Goal: Task Accomplishment & Management: Manage account settings

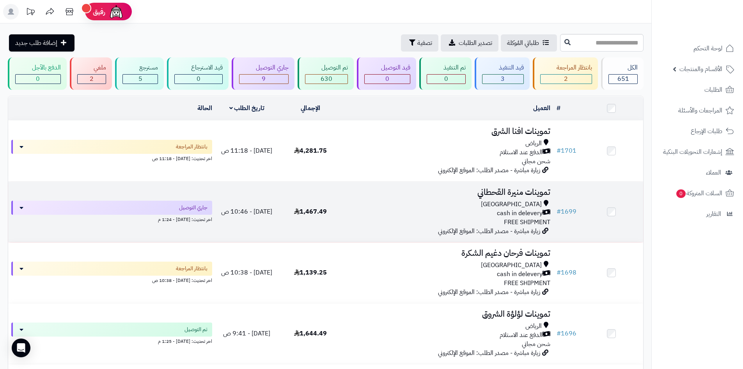
click at [417, 214] on div "cash in delevery" at bounding box center [447, 213] width 205 height 9
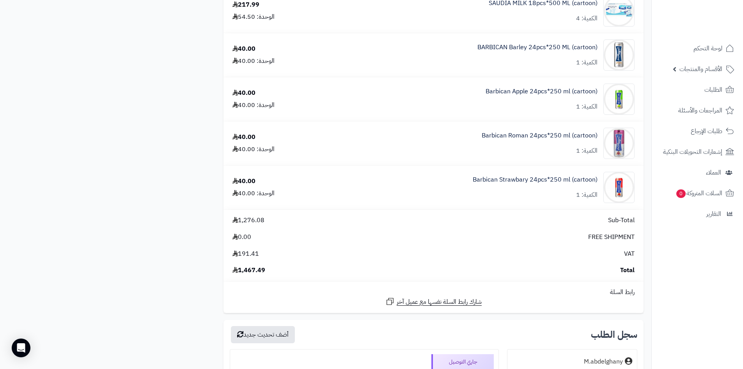
scroll to position [585, 0]
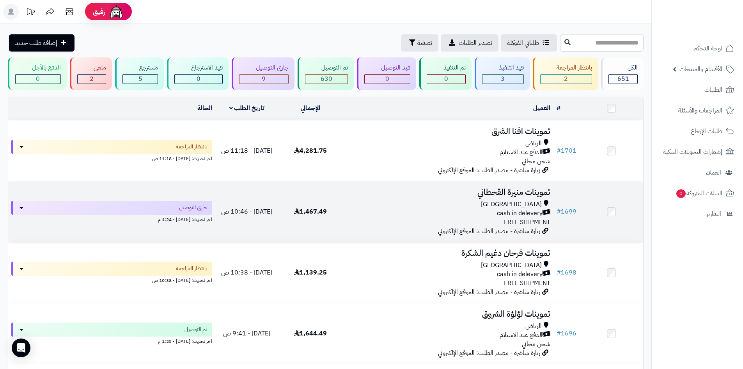
click at [312, 192] on td "1,467.49" at bounding box center [311, 211] width 64 height 60
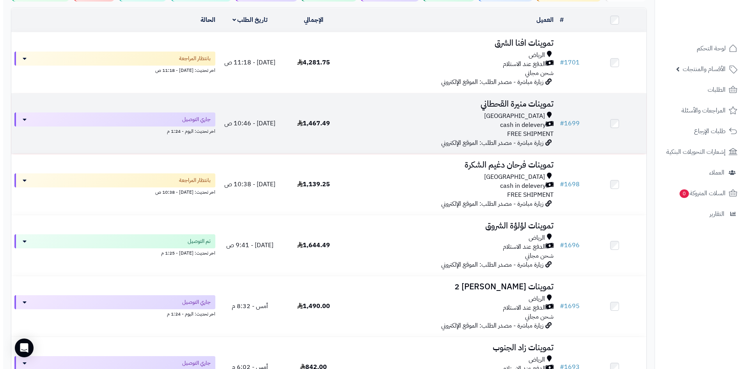
scroll to position [156, 0]
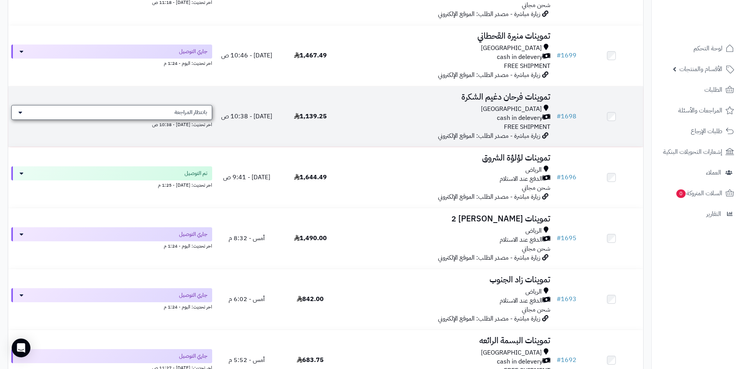
click at [167, 110] on div "بانتظار المراجعة" at bounding box center [111, 112] width 201 height 15
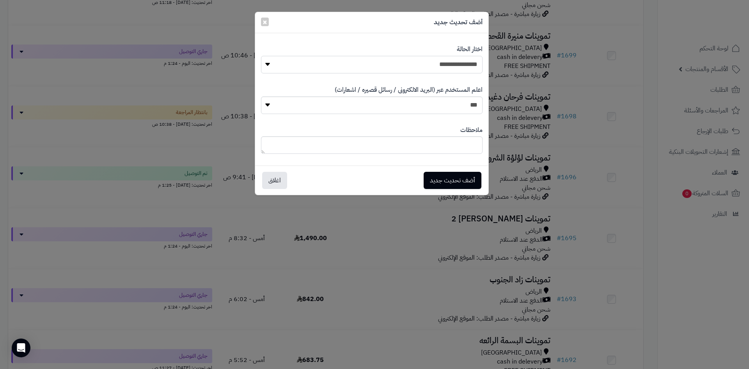
click at [403, 71] on select "**********" at bounding box center [372, 65] width 222 height 18
select select "*"
click at [261, 56] on select "**********" at bounding box center [372, 65] width 222 height 18
click at [440, 182] on button "أضف تحديث جديد" at bounding box center [453, 179] width 58 height 17
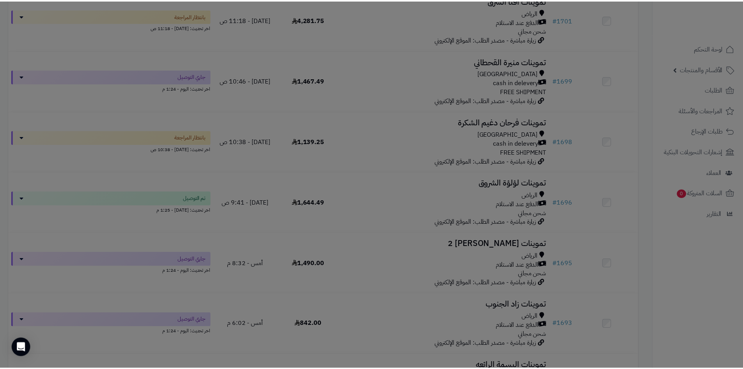
scroll to position [181, 0]
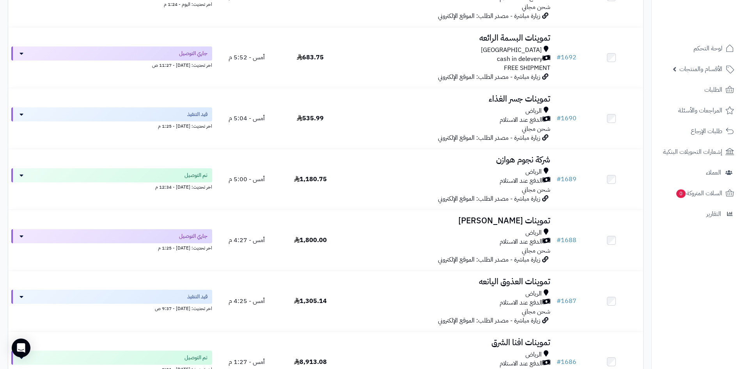
scroll to position [478, 0]
